Goal: Information Seeking & Learning: Check status

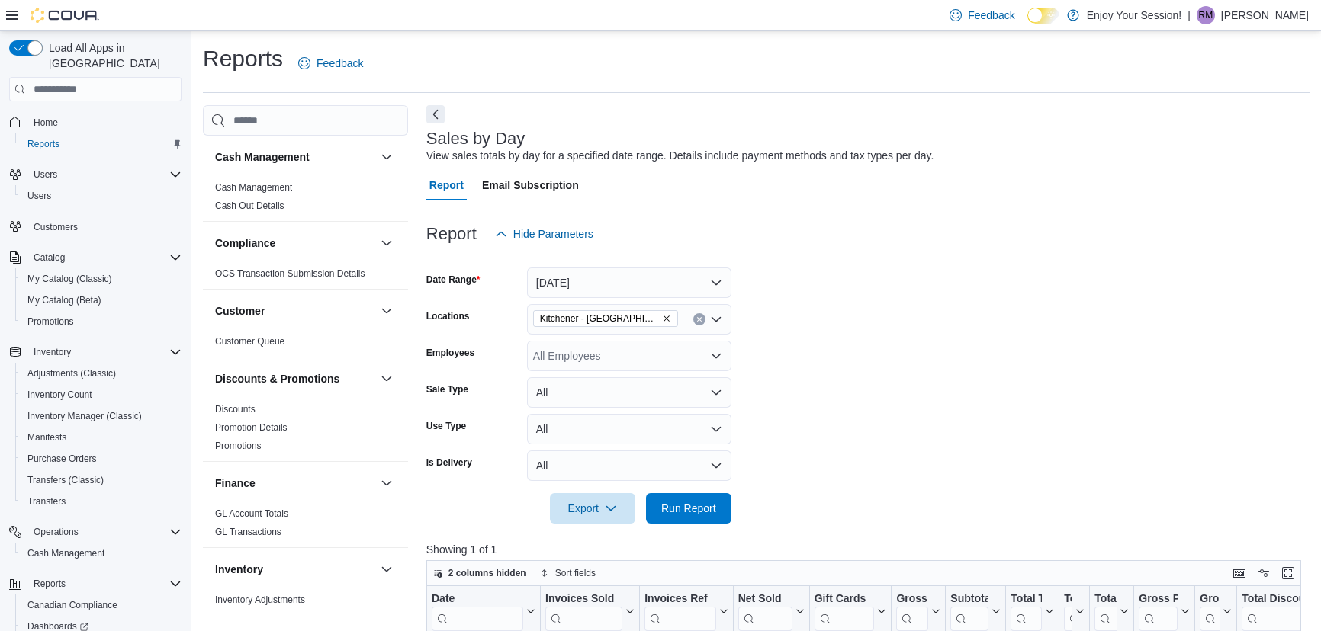
scroll to position [207, 0]
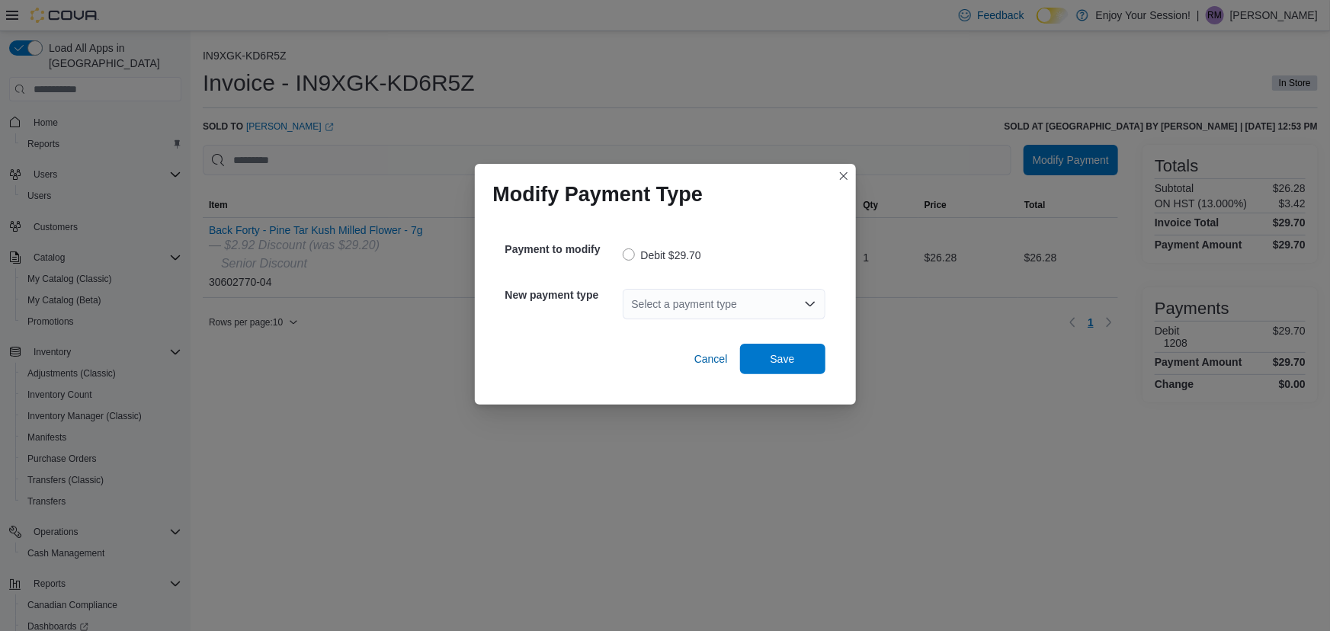
click at [726, 305] on div "Select a payment type" at bounding box center [724, 304] width 203 height 30
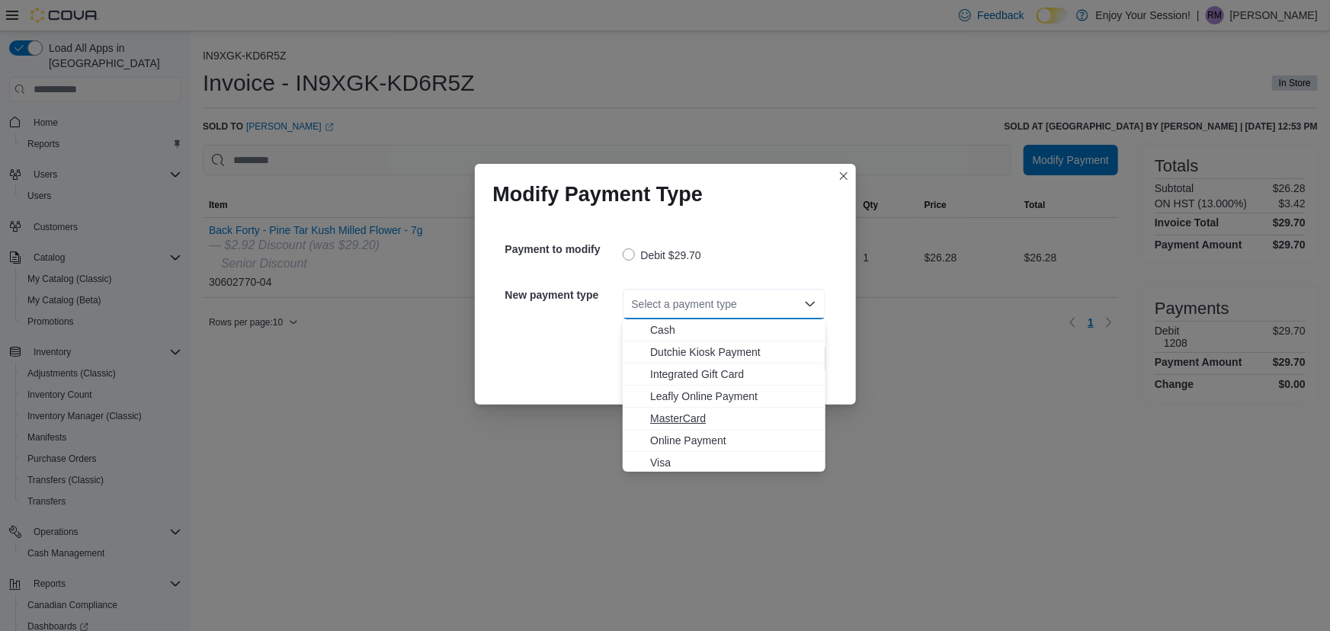
click at [738, 420] on span "MasterCard" at bounding box center [733, 418] width 166 height 15
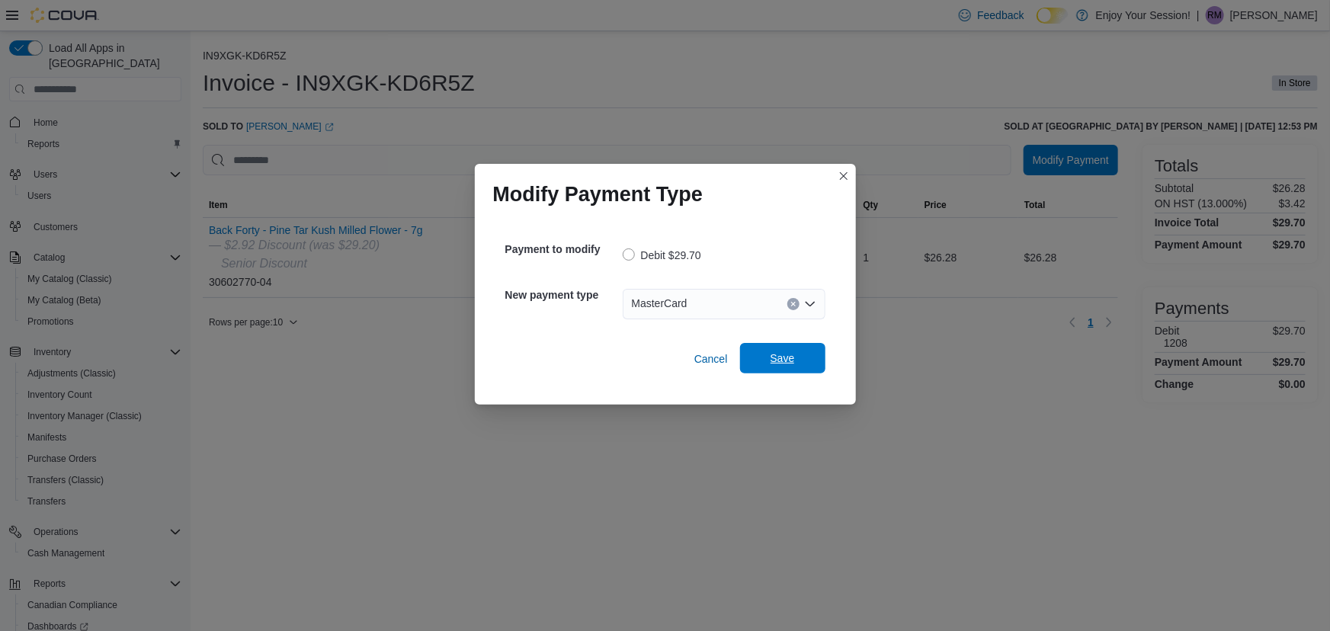
click at [793, 365] on span "Save" at bounding box center [783, 358] width 24 height 15
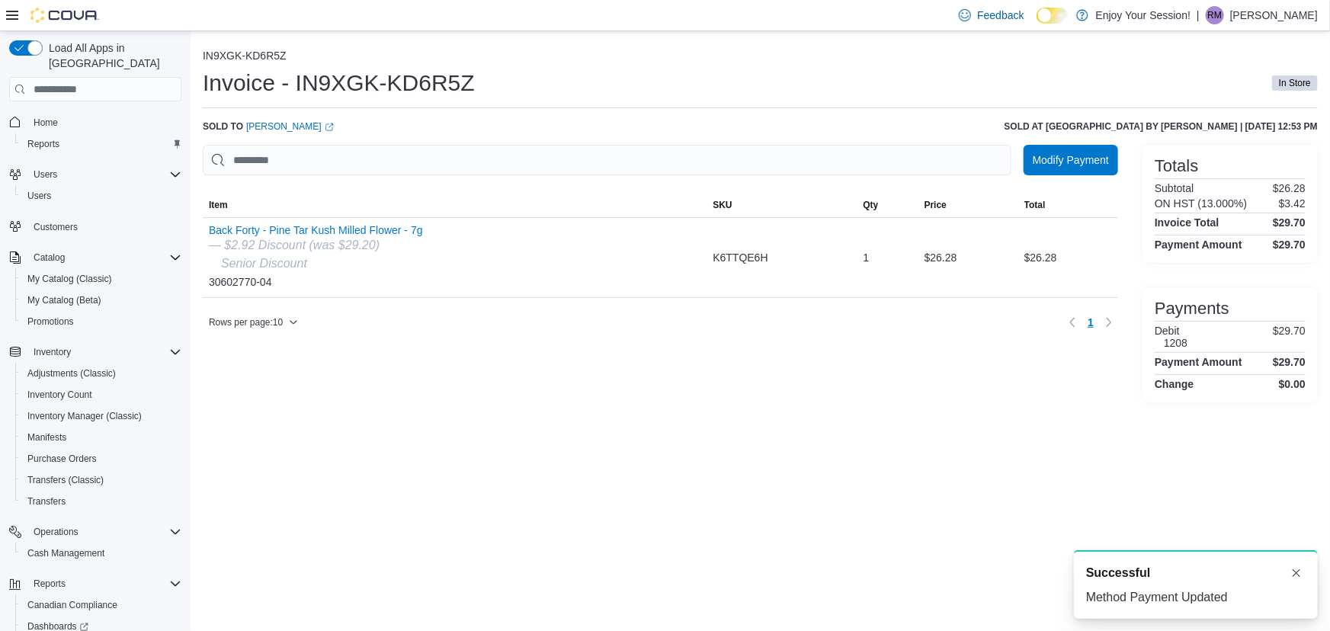
click at [90, 112] on span "Home" at bounding box center [104, 121] width 154 height 19
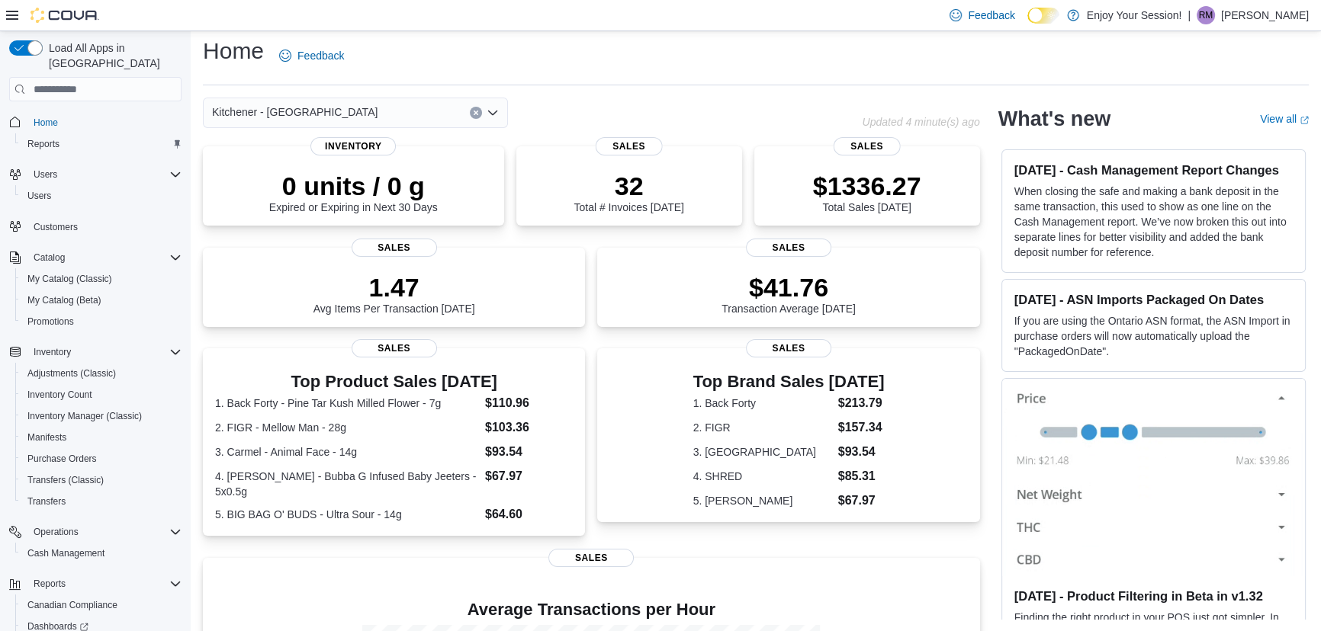
scroll to position [273, 0]
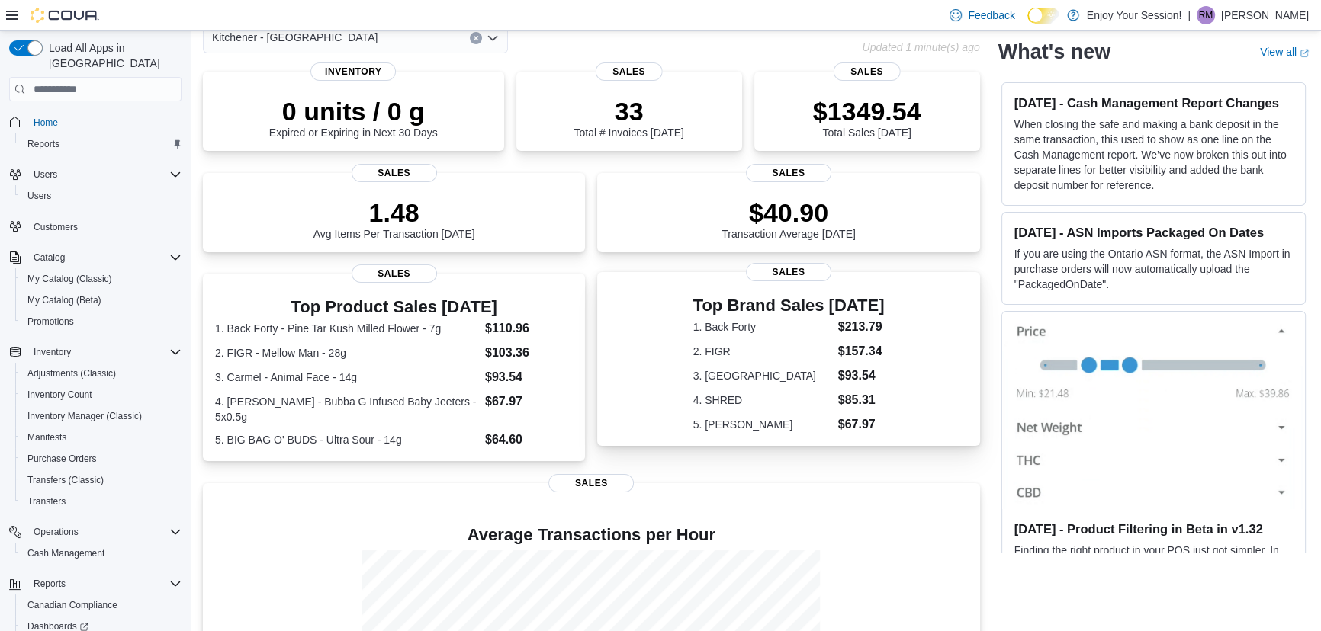
scroll to position [65, 0]
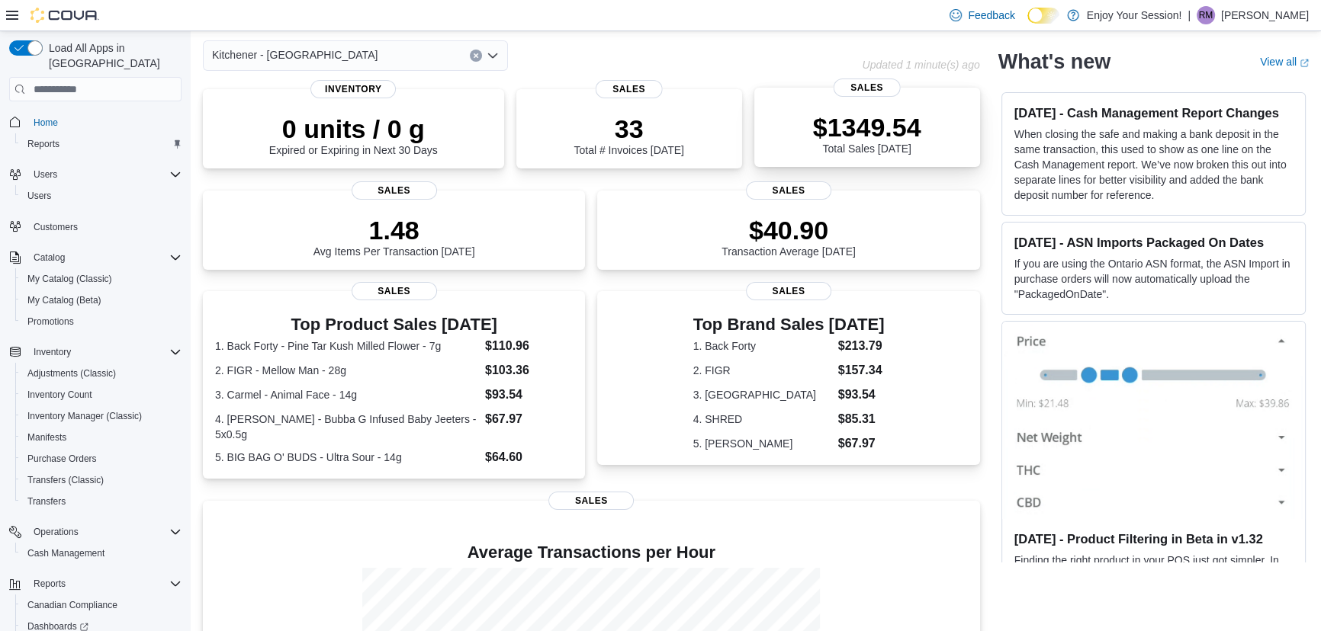
click at [837, 130] on p "$1349.54" at bounding box center [867, 127] width 108 height 30
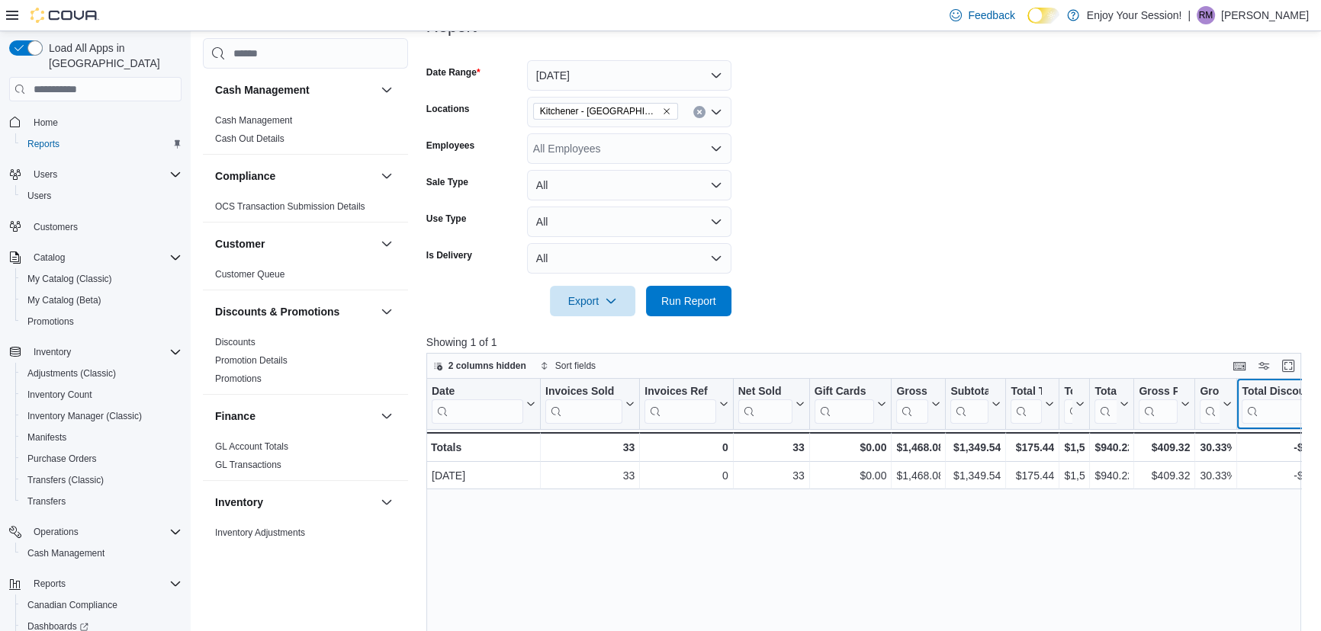
scroll to position [0, 30]
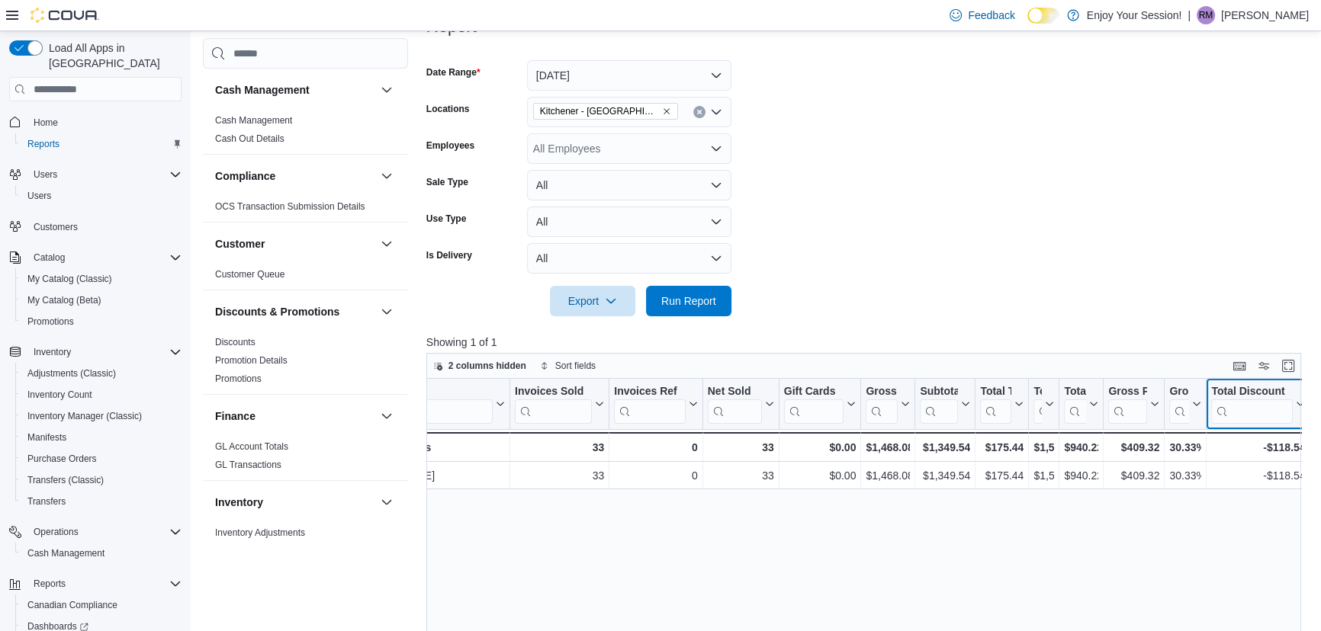
click at [1256, 394] on div "Total Discount" at bounding box center [1252, 392] width 82 height 14
drag, startPoint x: 1211, startPoint y: 387, endPoint x: 1235, endPoint y: 387, distance: 24.4
click at [1246, 390] on div at bounding box center [1249, 404] width 12 height 50
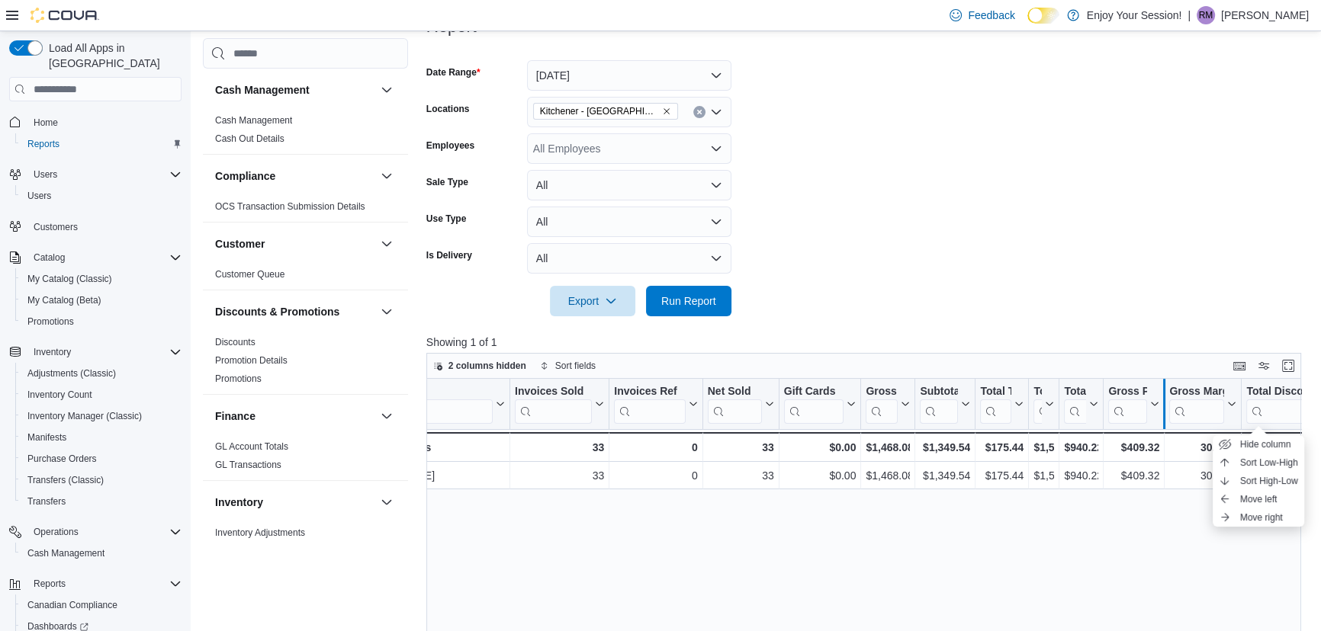
drag, startPoint x: 1163, startPoint y: 393, endPoint x: 1171, endPoint y: 396, distance: 8.9
click at [1170, 396] on div at bounding box center [1163, 404] width 12 height 50
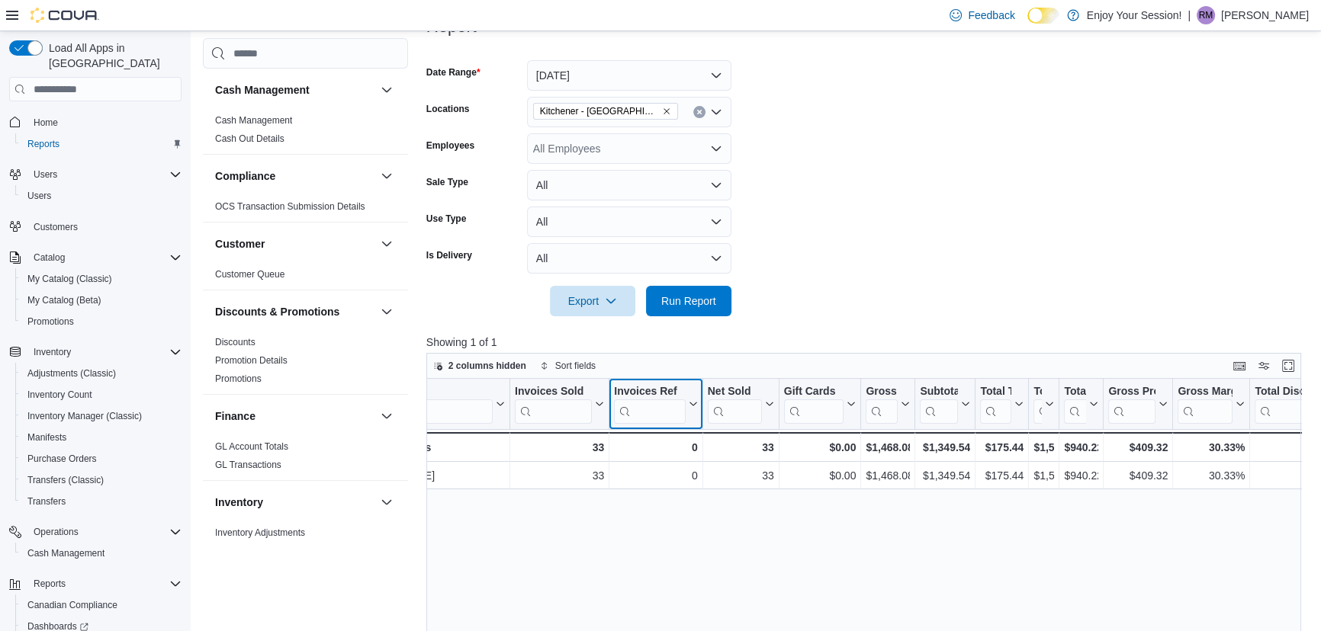
click at [693, 404] on icon at bounding box center [692, 405] width 7 height 4
drag, startPoint x: 701, startPoint y: 404, endPoint x: 671, endPoint y: 404, distance: 29.7
click at [695, 404] on div at bounding box center [701, 404] width 12 height 50
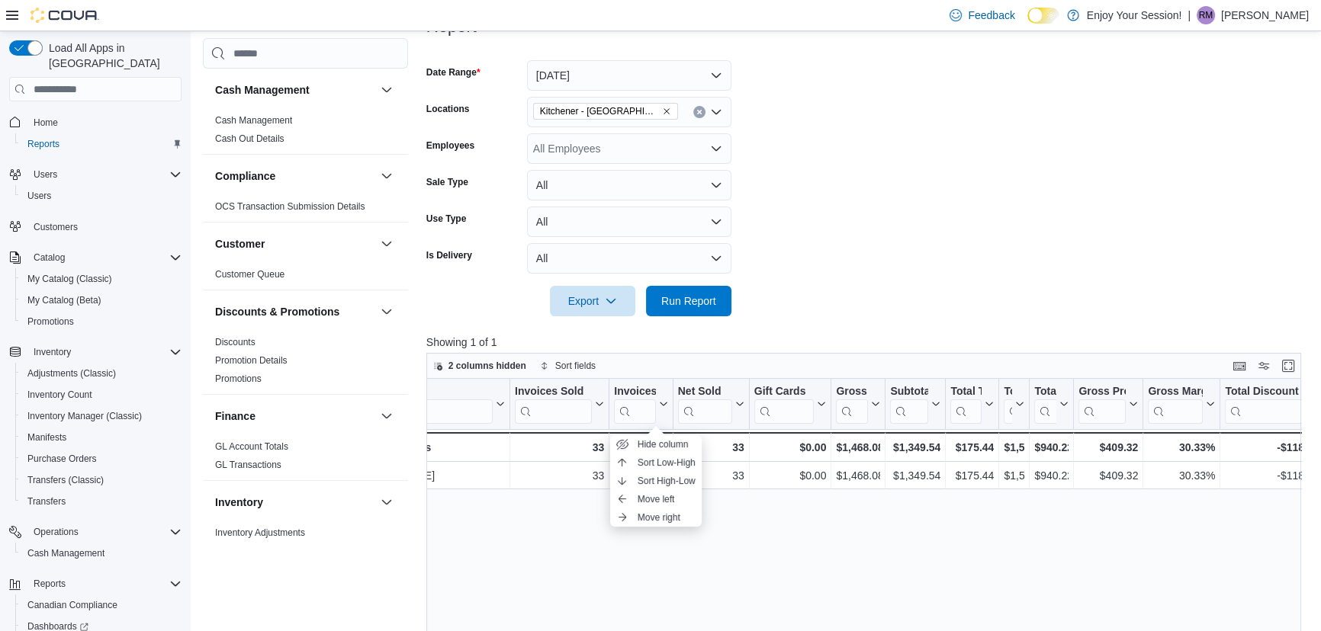
click at [83, 112] on span "Home" at bounding box center [104, 121] width 154 height 19
